Goal: Information Seeking & Learning: Learn about a topic

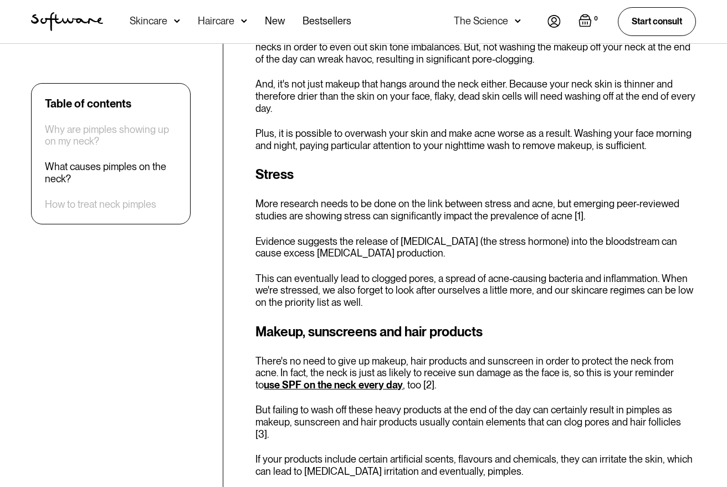
scroll to position [758, 0]
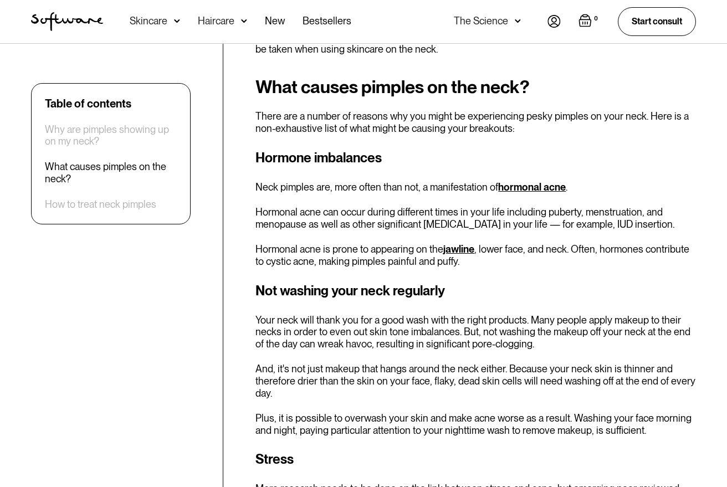
click at [514, 191] on link "hormonal acne" at bounding box center [532, 187] width 68 height 12
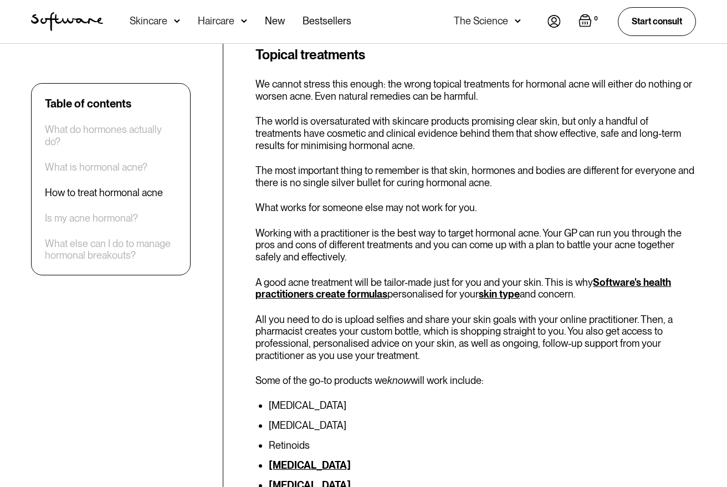
scroll to position [2060, 0]
